Goal: Obtain resource: Download file/media

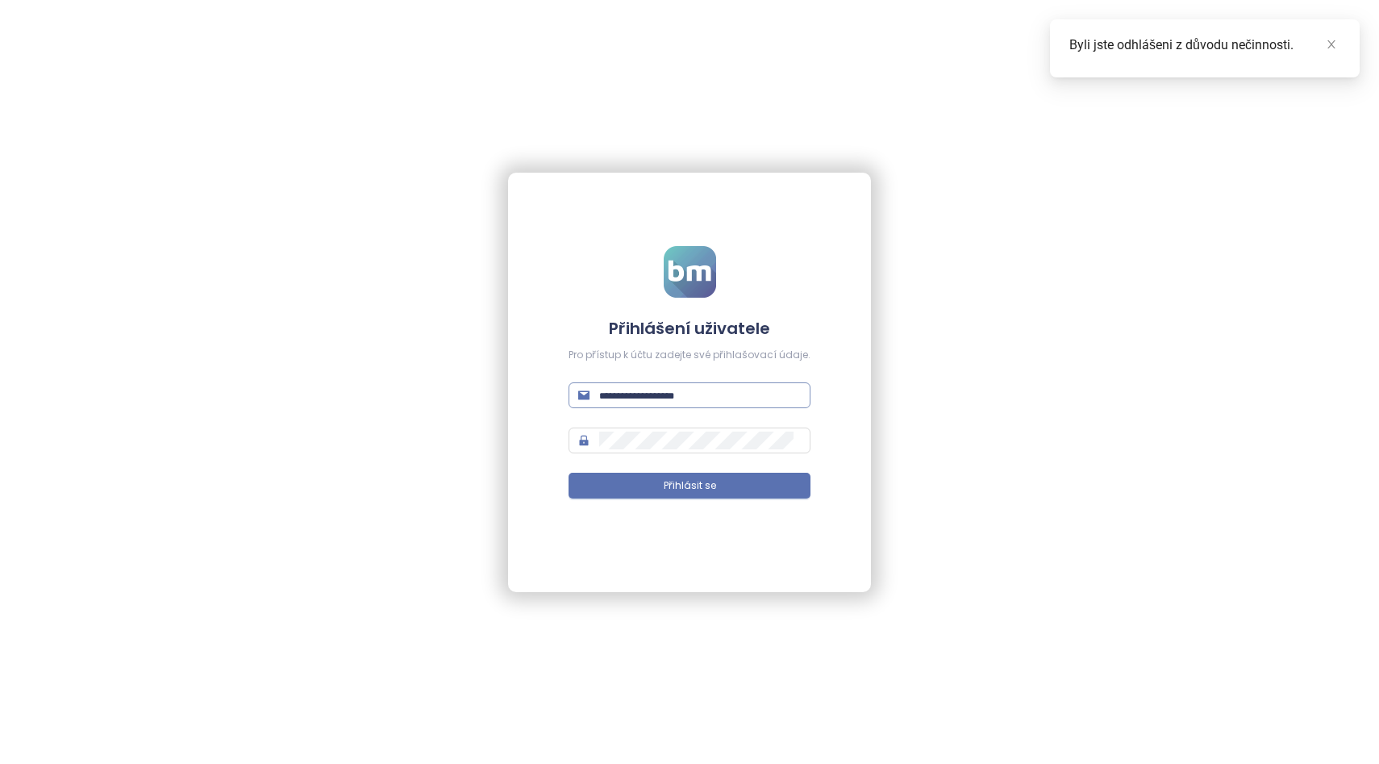
click at [670, 406] on span at bounding box center [689, 395] width 242 height 26
click at [680, 388] on input "text" at bounding box center [700, 395] width 202 height 18
type input "**********"
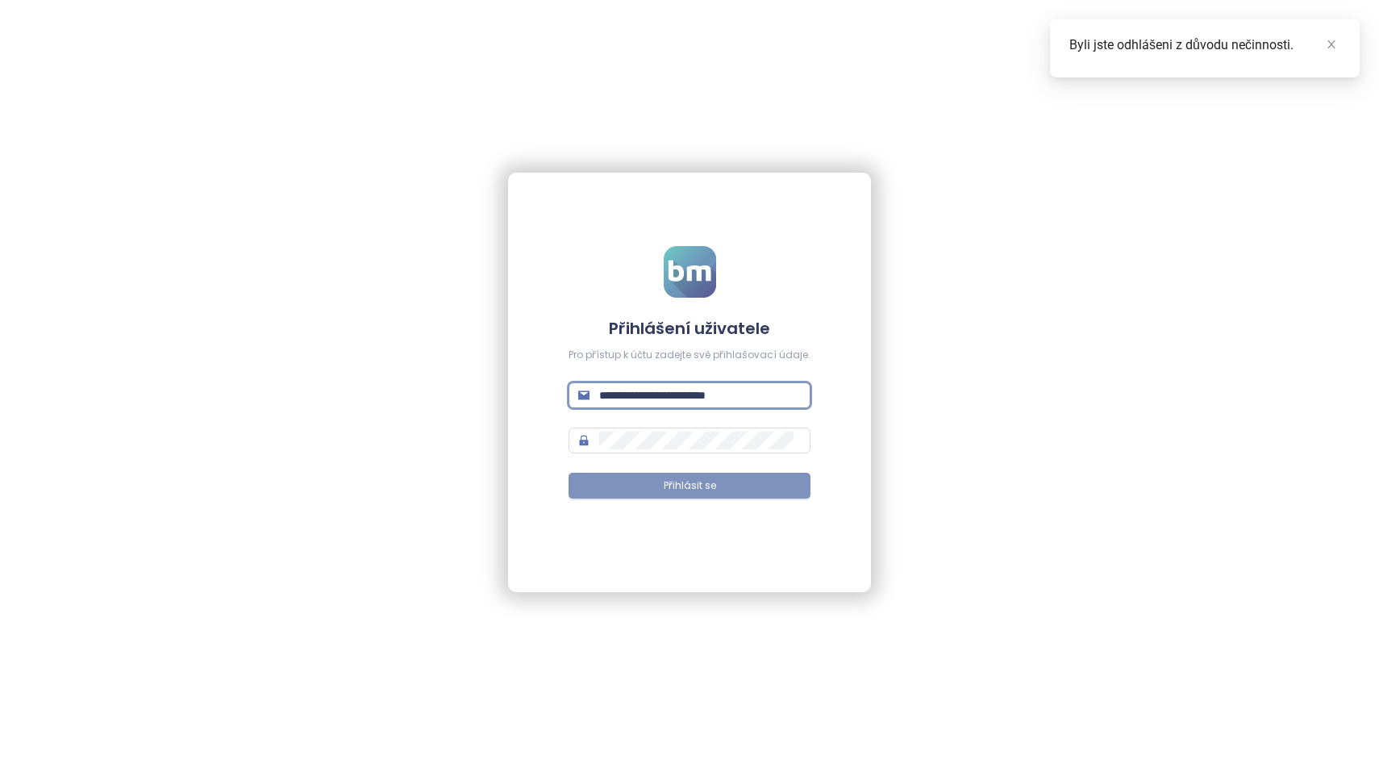
click at [679, 478] on span "Přihlásit se" at bounding box center [690, 485] width 52 height 15
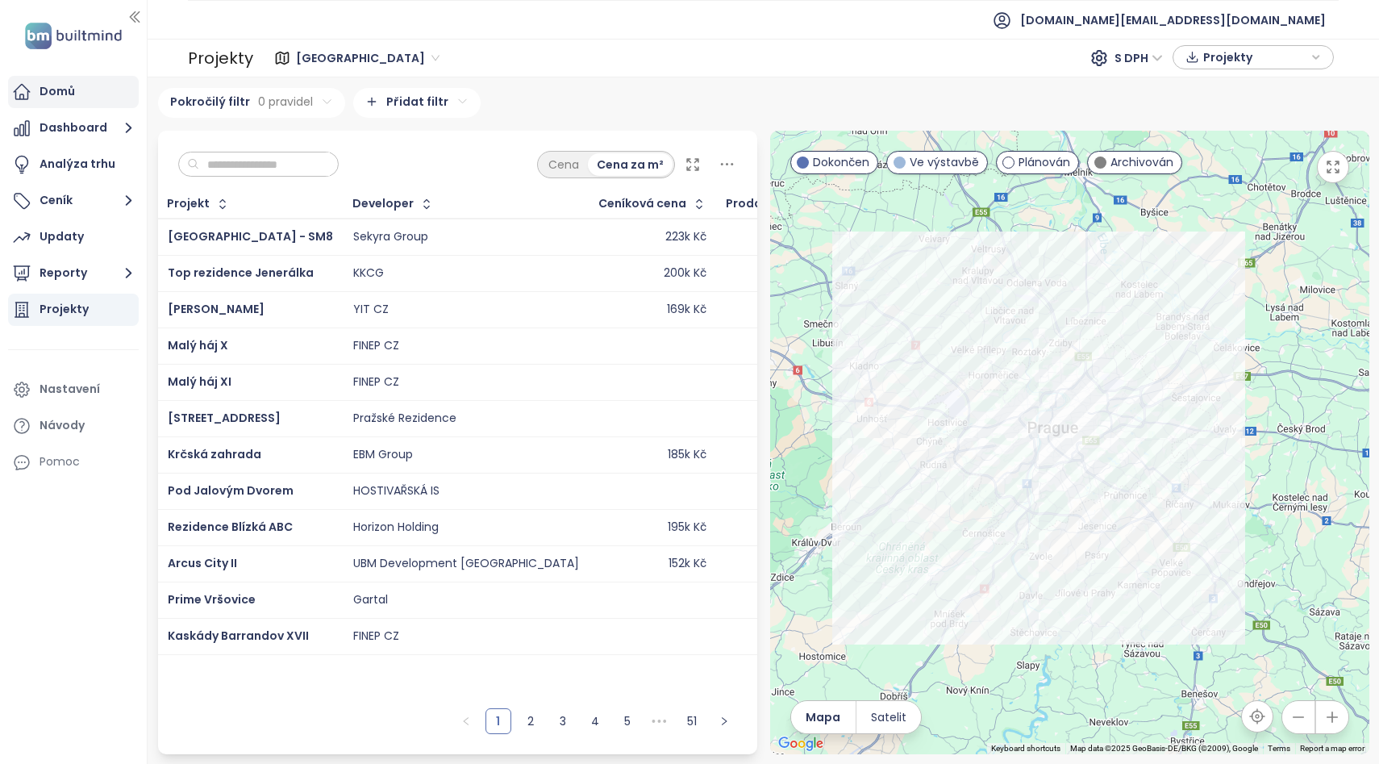
click at [47, 94] on div "Domů" at bounding box center [57, 91] width 35 height 20
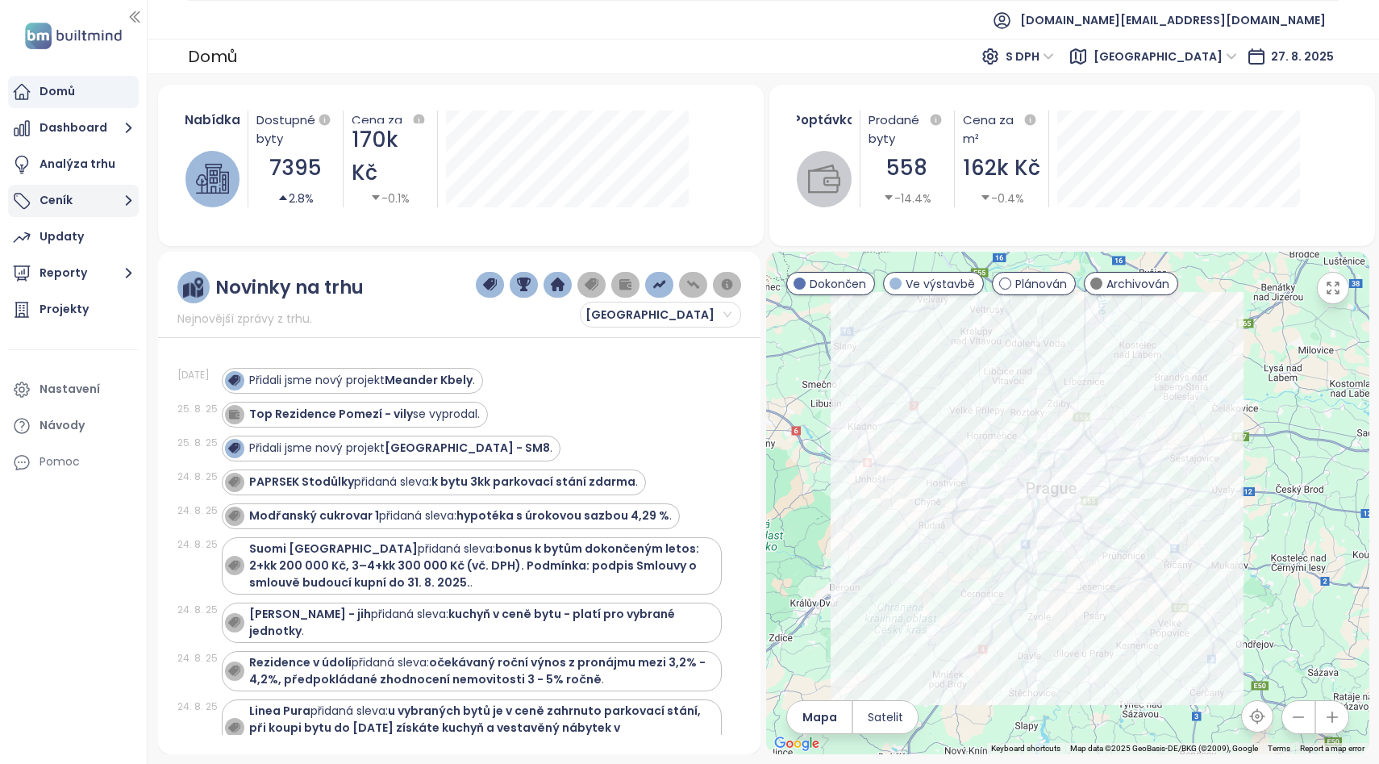
click at [56, 202] on button "Ceník" at bounding box center [73, 201] width 131 height 32
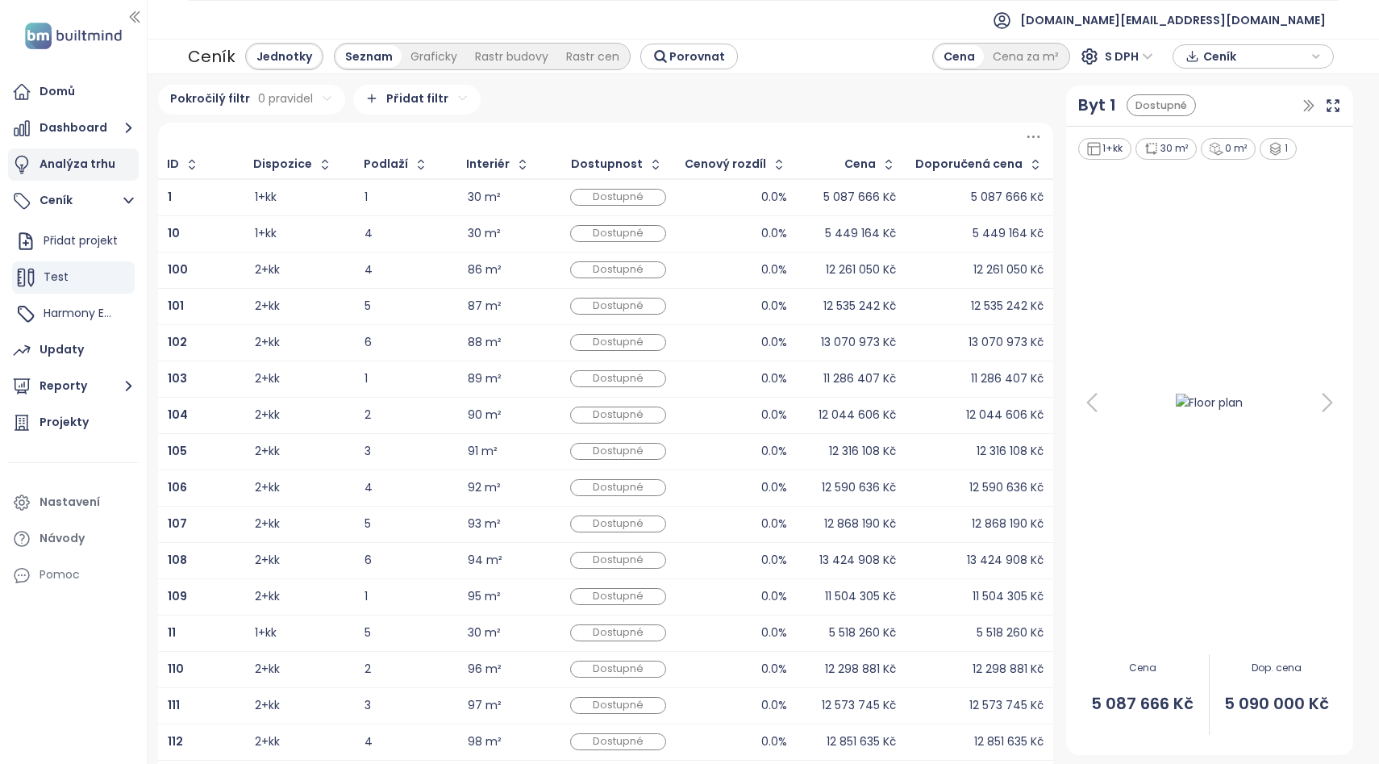
click at [63, 154] on div "Analýza trhu" at bounding box center [78, 164] width 76 height 20
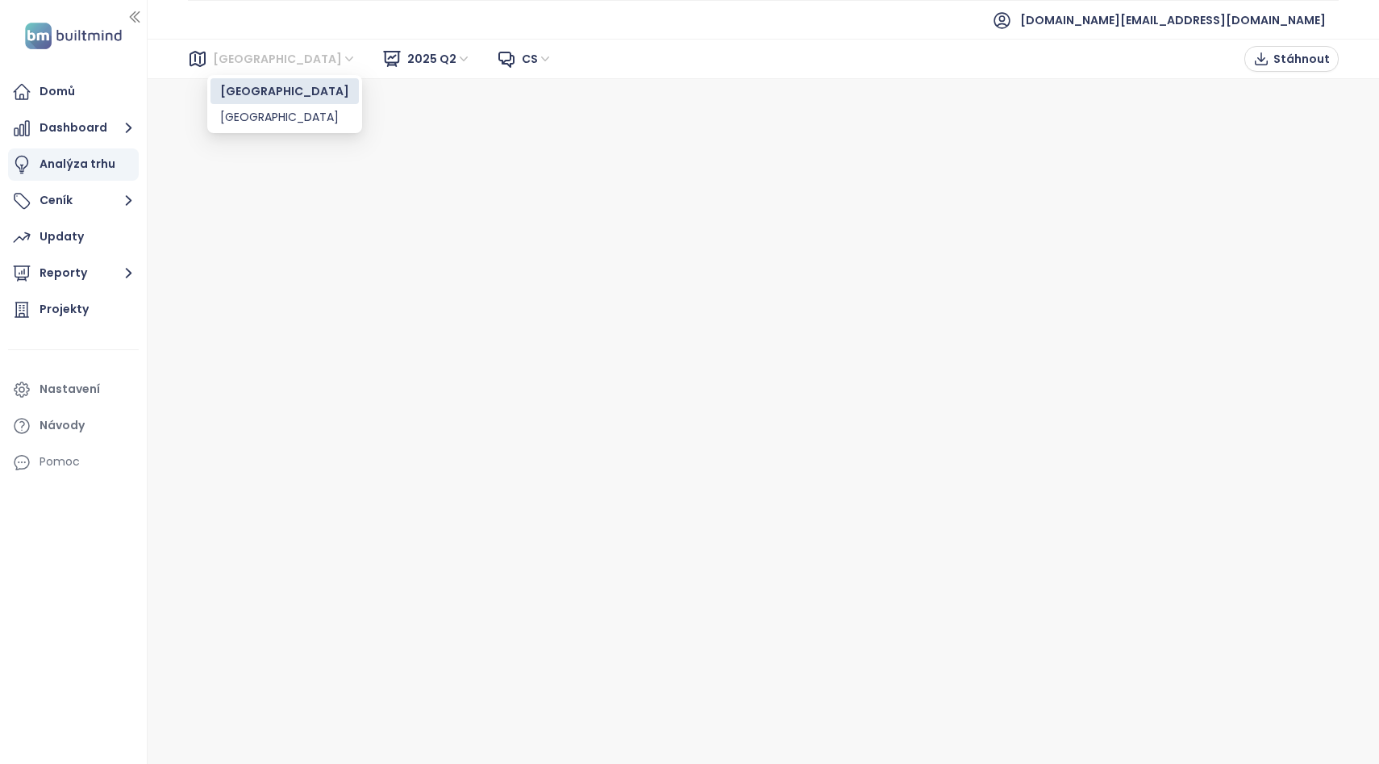
click at [216, 65] on span "[GEOGRAPHIC_DATA]" at bounding box center [285, 59] width 144 height 24
click at [232, 110] on div "[GEOGRAPHIC_DATA]" at bounding box center [284, 117] width 129 height 18
click at [407, 63] on span "2025 Q2" at bounding box center [439, 59] width 64 height 24
click at [1281, 63] on span "Stáhnout" at bounding box center [1301, 59] width 56 height 18
